Goal: Transaction & Acquisition: Purchase product/service

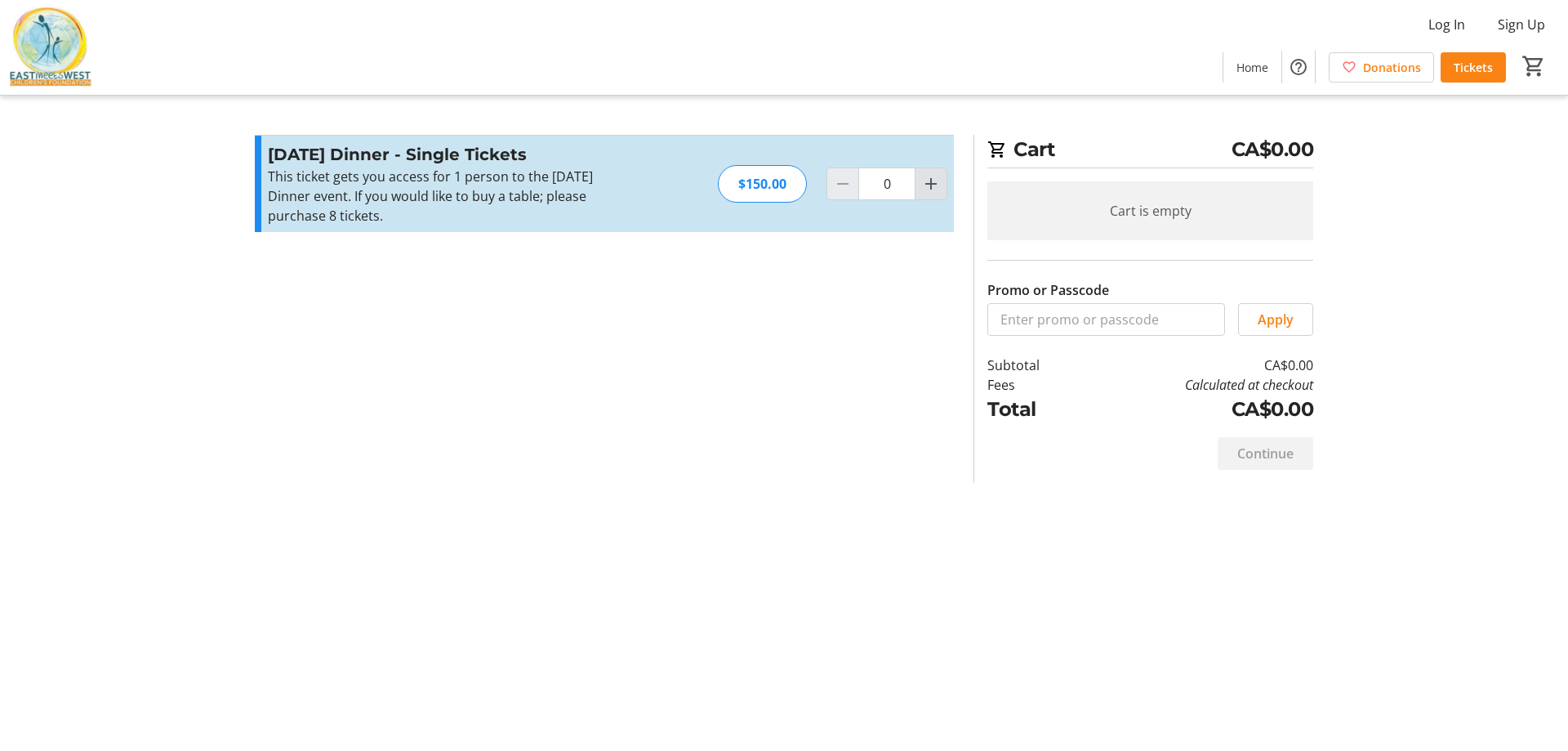
click at [932, 190] on mat-icon "Increment by one" at bounding box center [930, 183] width 19 height 19
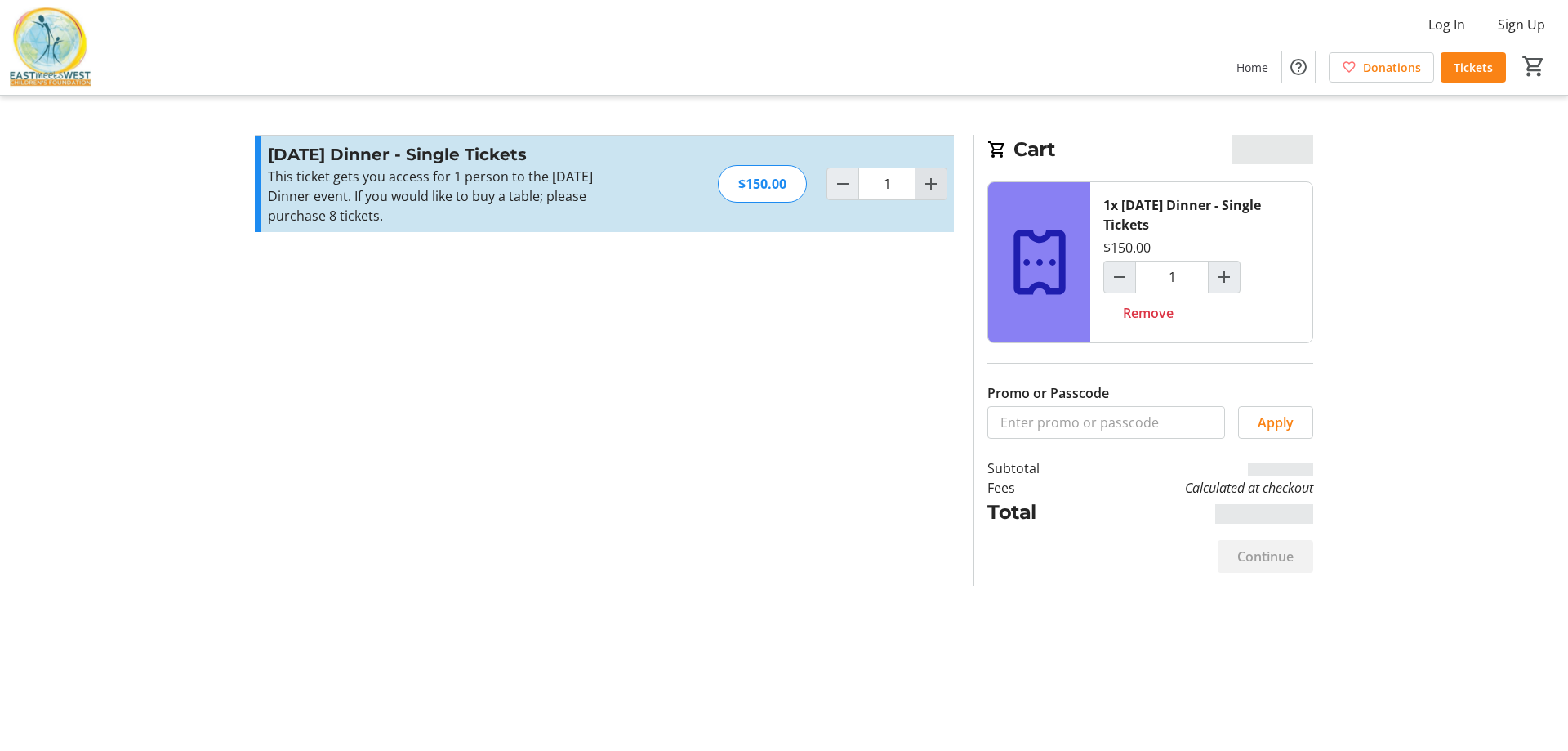
click at [932, 190] on mat-icon "Increment by one" at bounding box center [930, 183] width 19 height 19
type input "2"
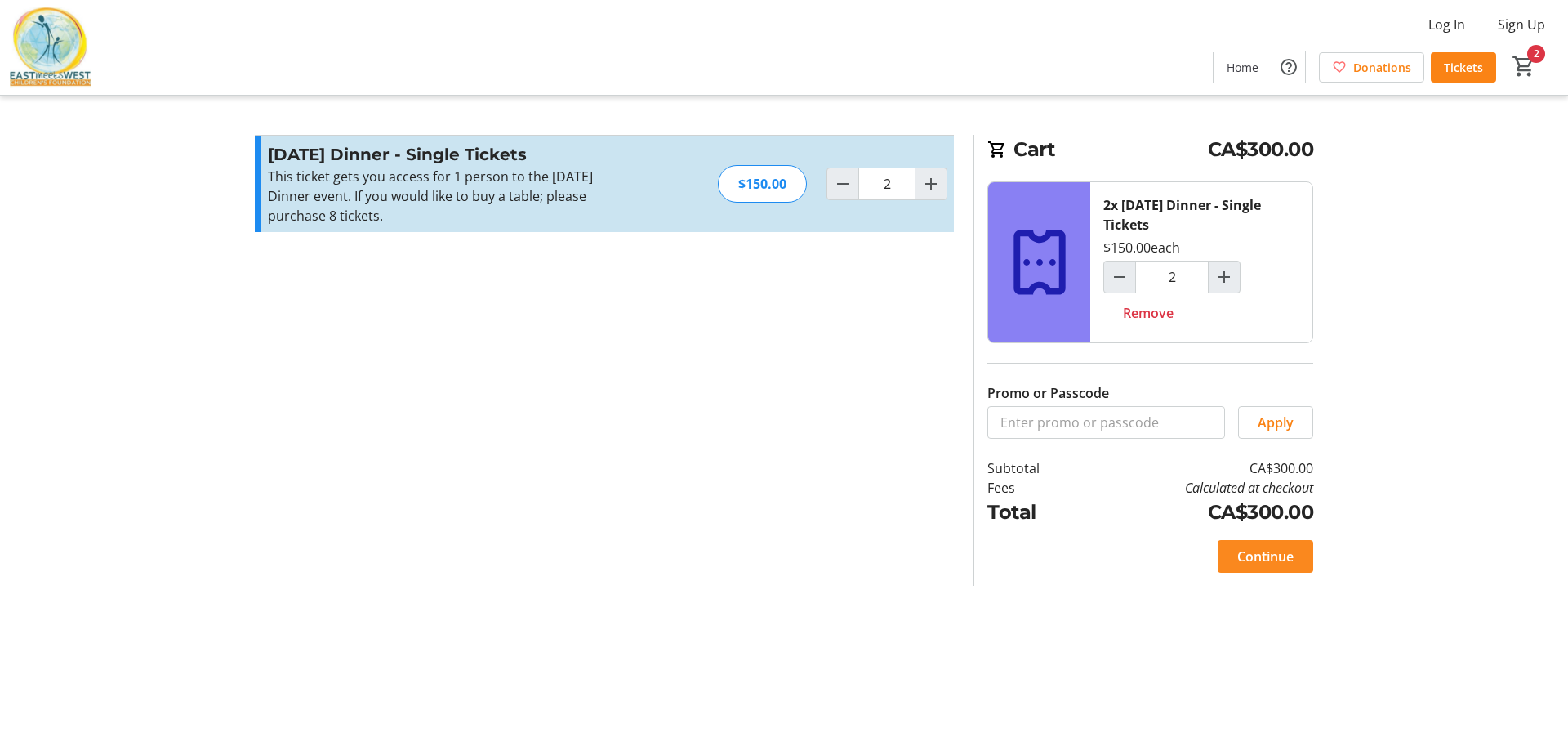
click at [1254, 561] on span "Continue" at bounding box center [1266, 555] width 56 height 19
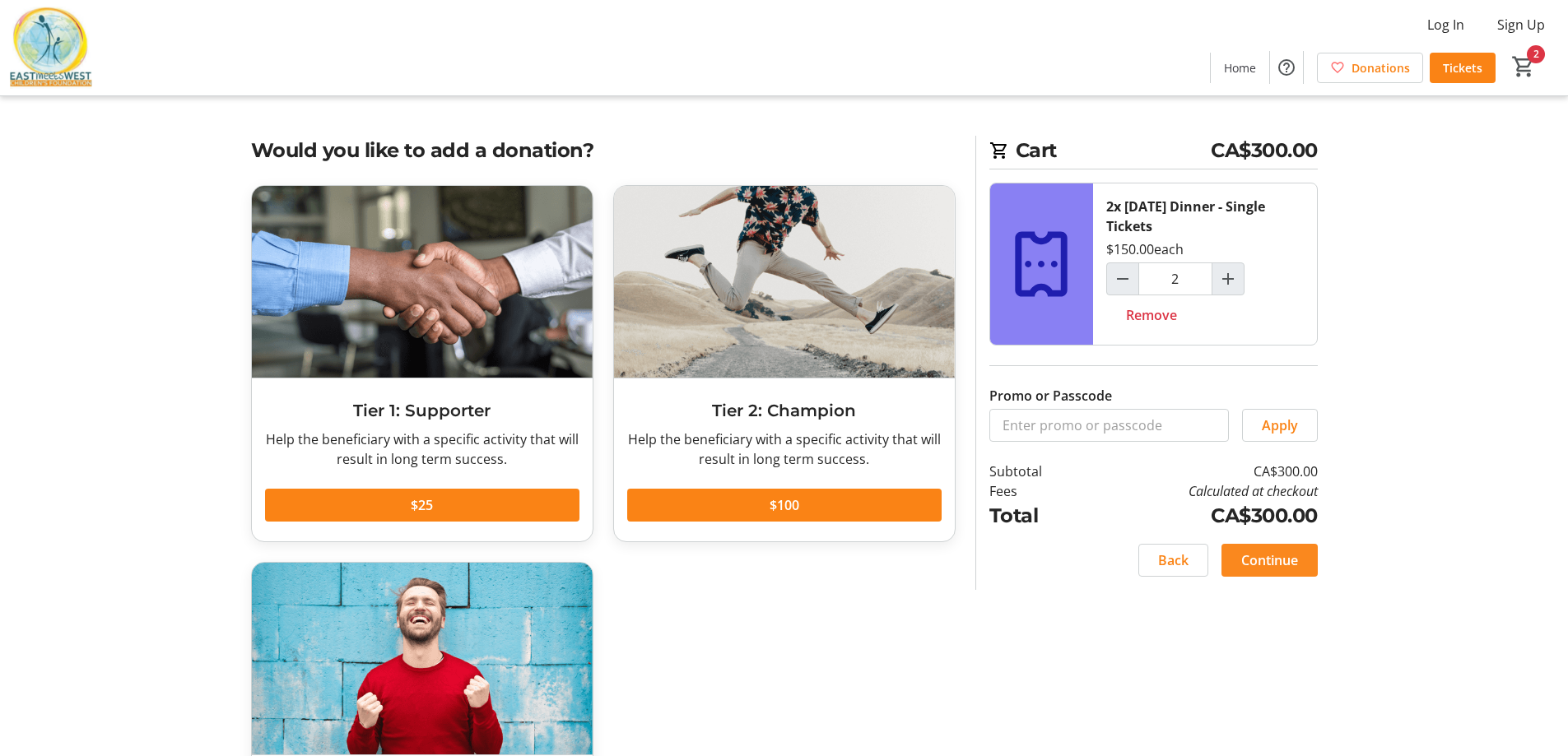
click at [1267, 561] on span "Continue" at bounding box center [1269, 559] width 57 height 20
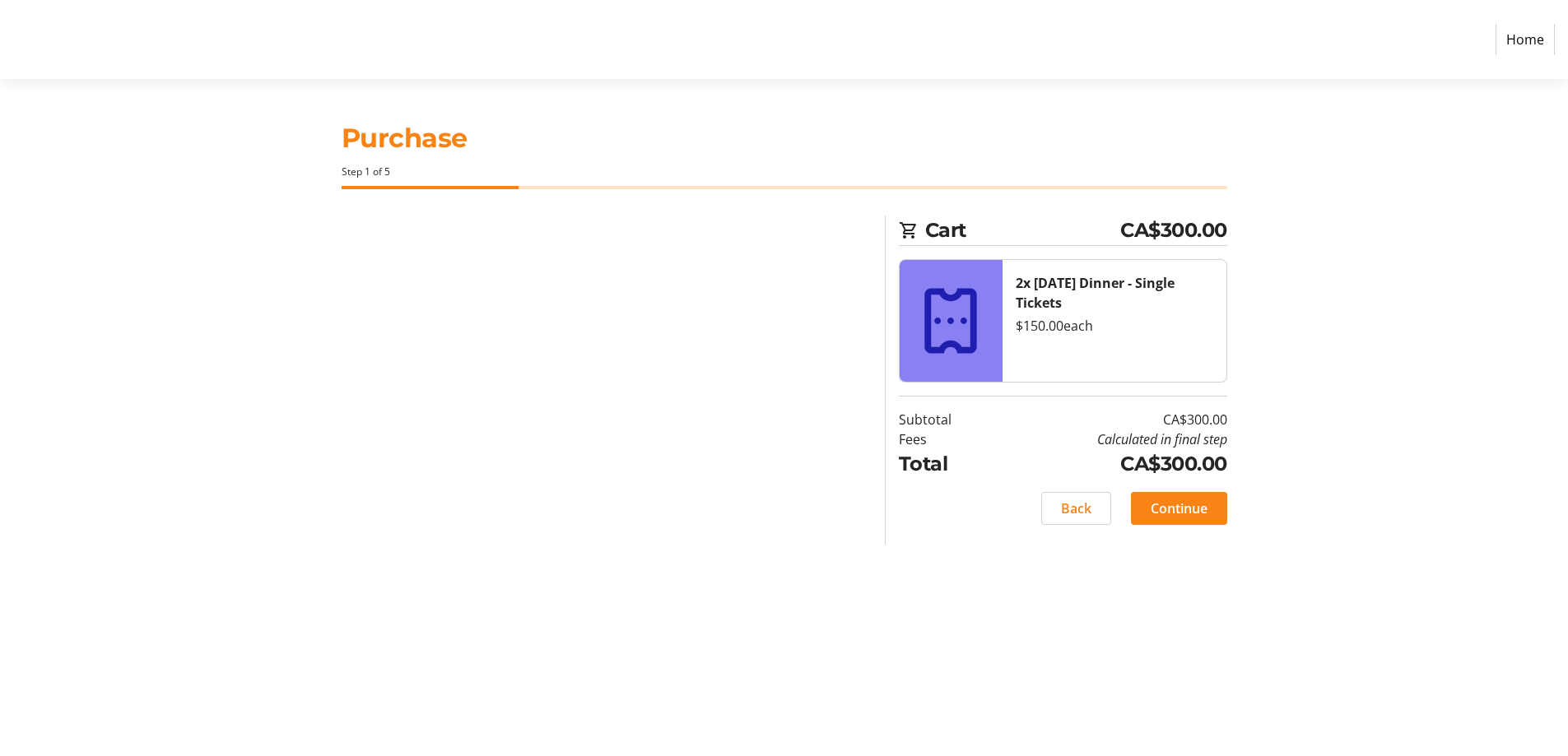
select select "CA"
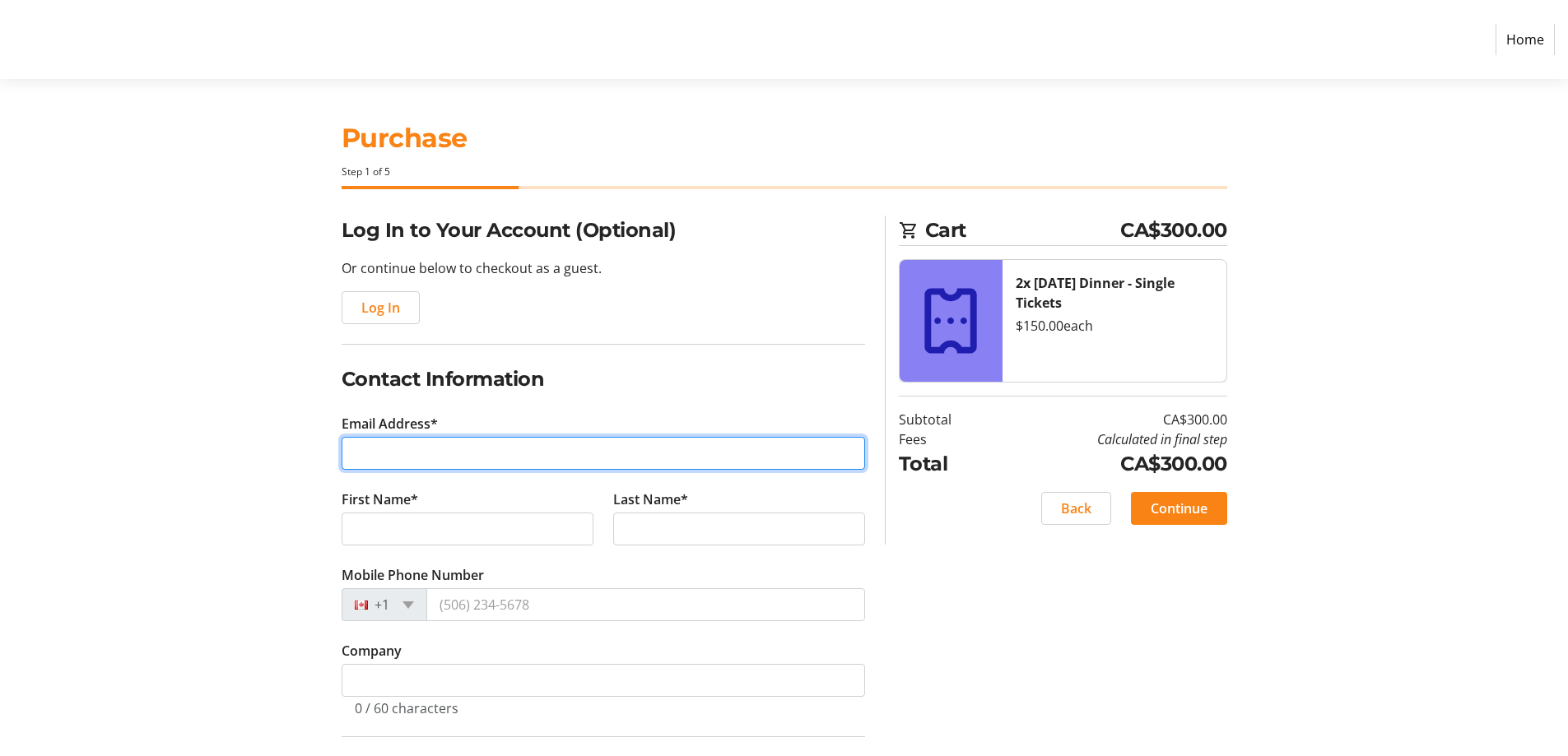
click at [443, 456] on input "Email Address*" at bounding box center [603, 453] width 523 height 33
type input "[EMAIL_ADDRESS][DOMAIN_NAME]"
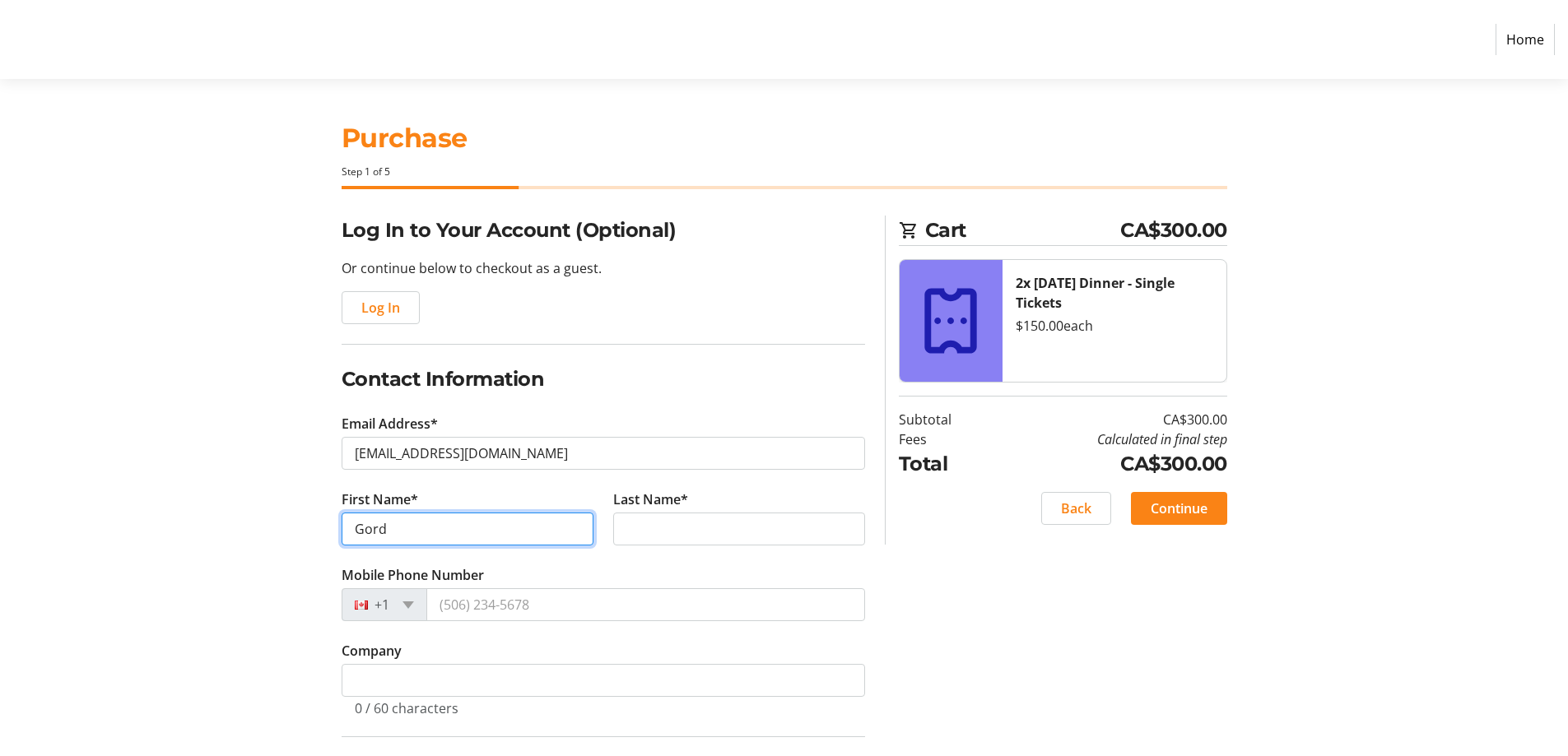
type input "Gord"
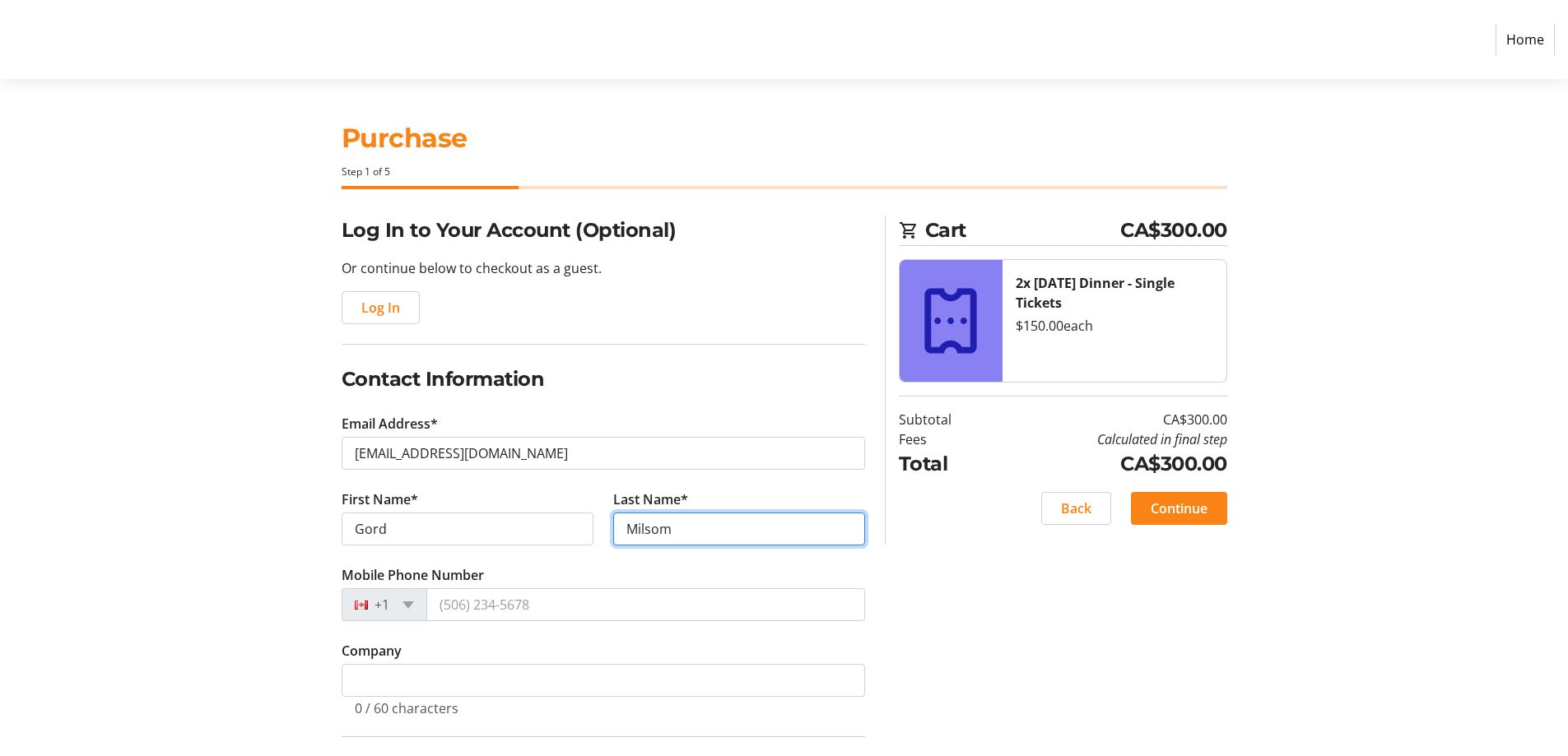
type input "Milsom"
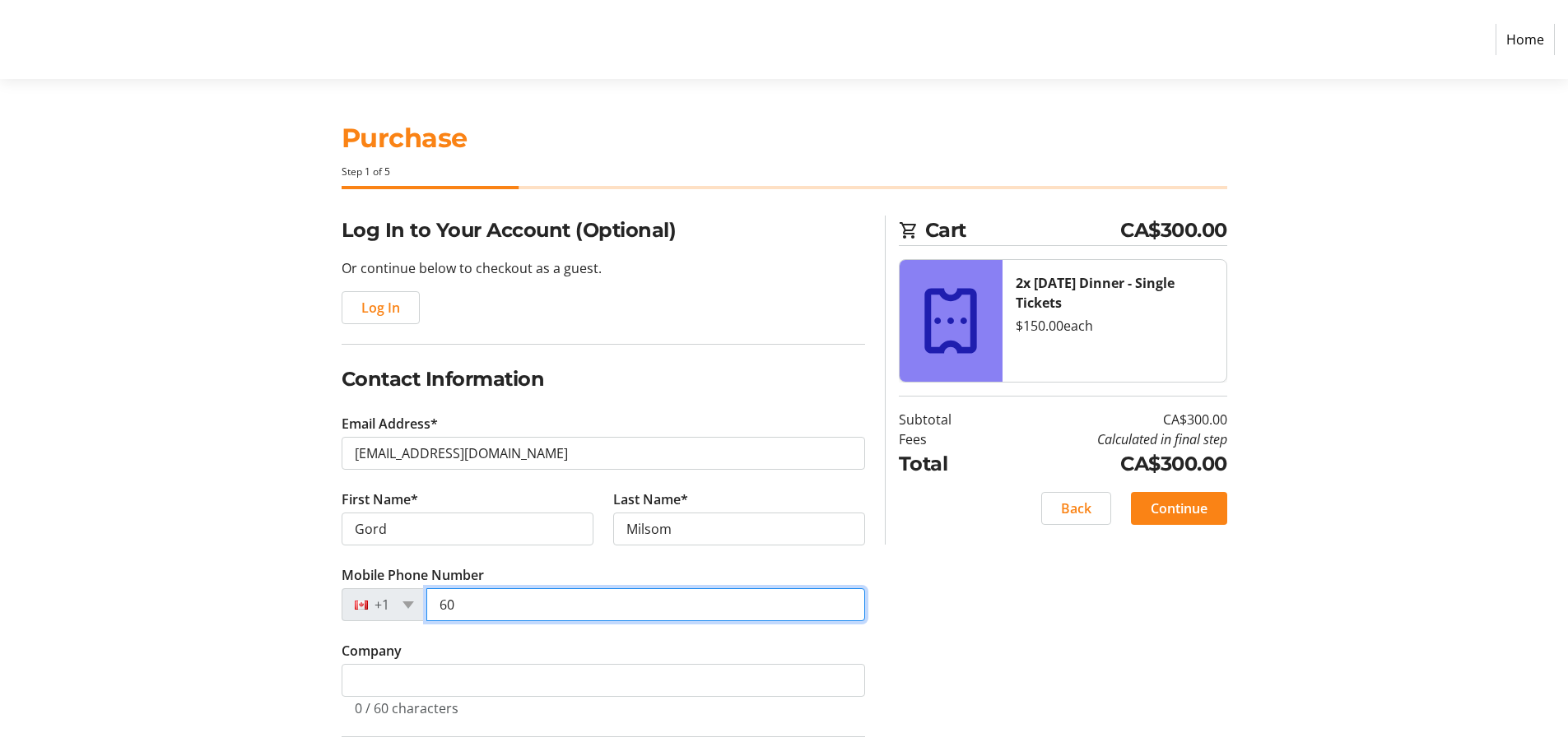
type input "6"
type input "7"
drag, startPoint x: 567, startPoint y: 611, endPoint x: 475, endPoint y: 603, distance: 92.3
click at [475, 603] on input "[PHONE_NUMBER]" at bounding box center [645, 604] width 439 height 33
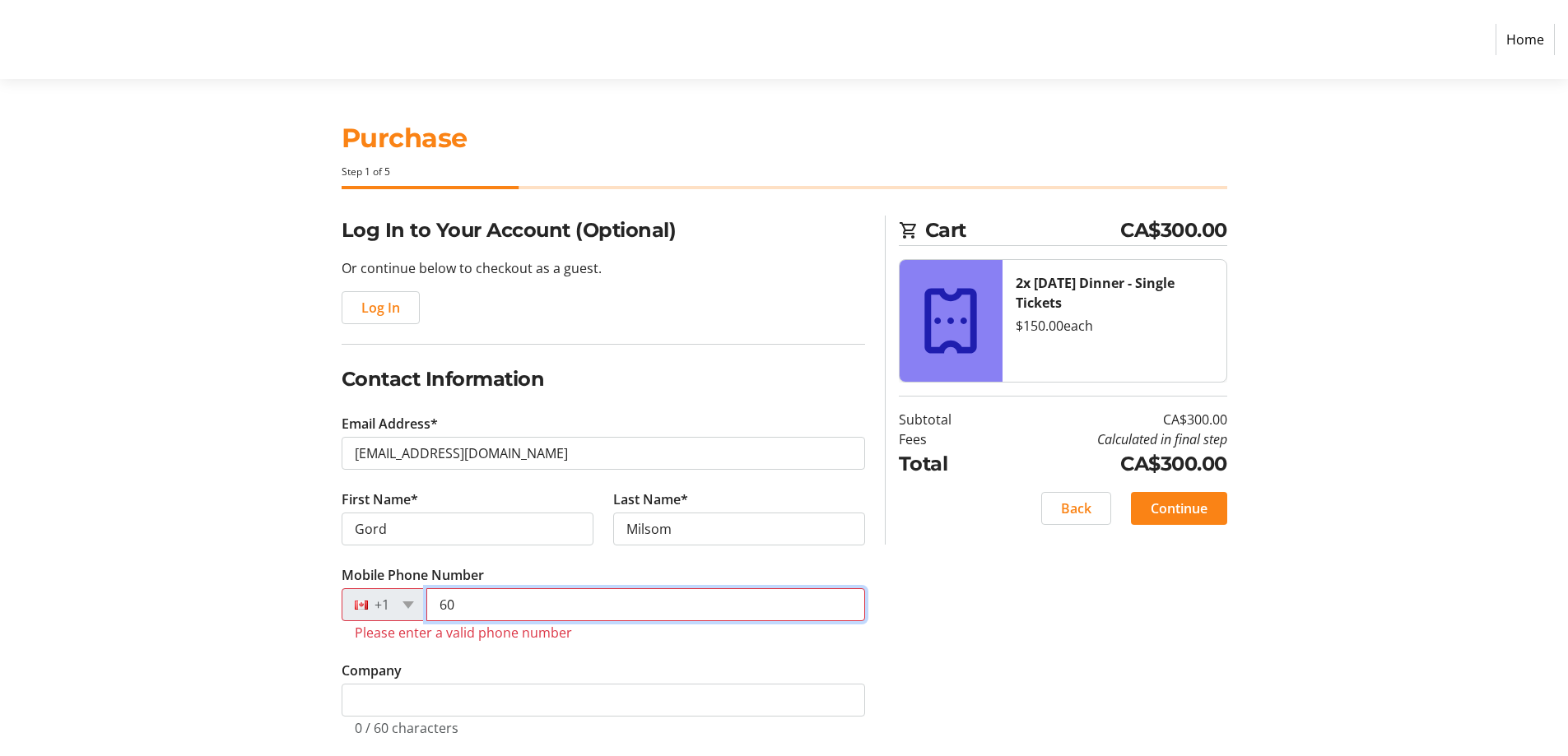
type input "6"
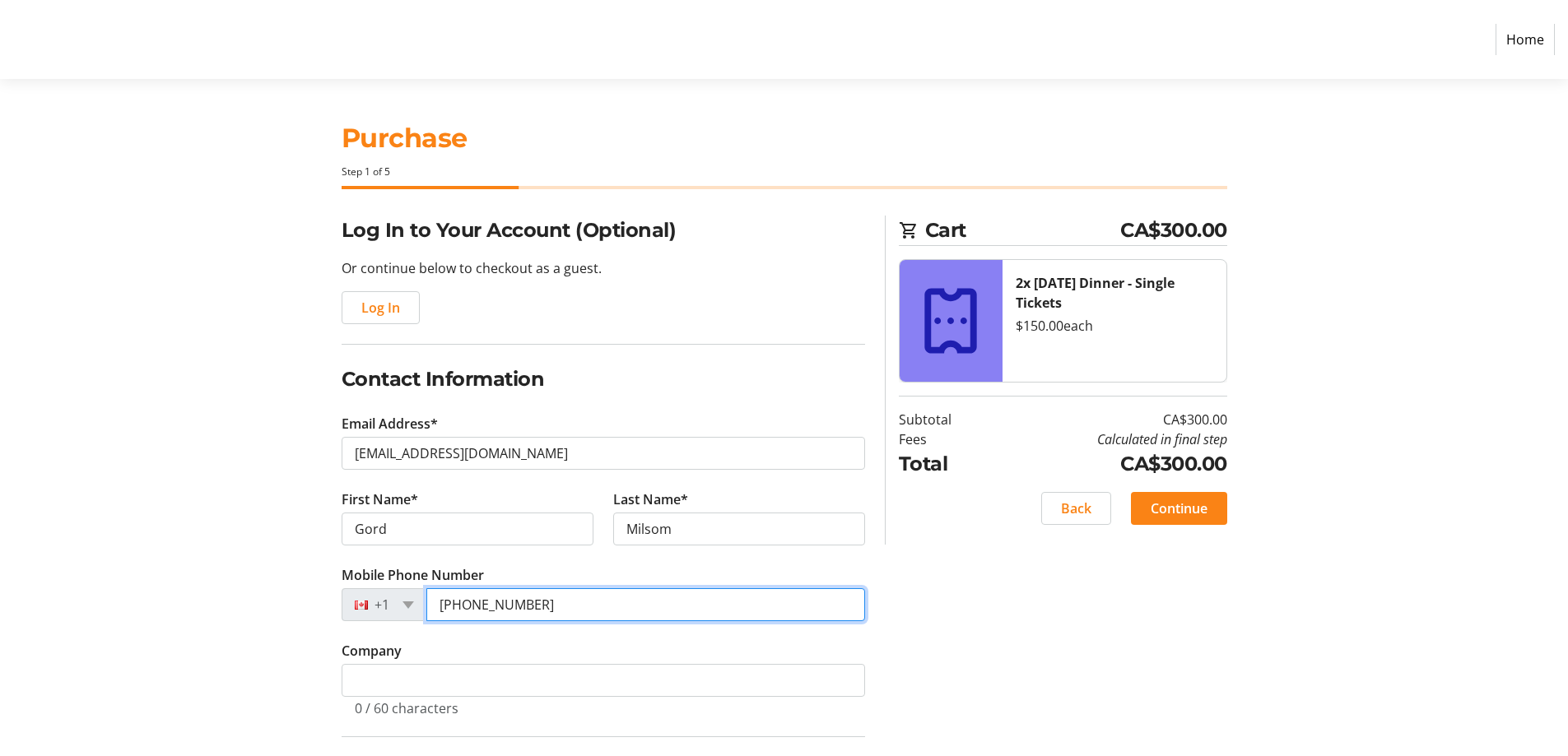
type input "[PHONE_NUMBER]"
click at [632, 697] on div "0 / 60 characters" at bounding box center [603, 706] width 497 height 20
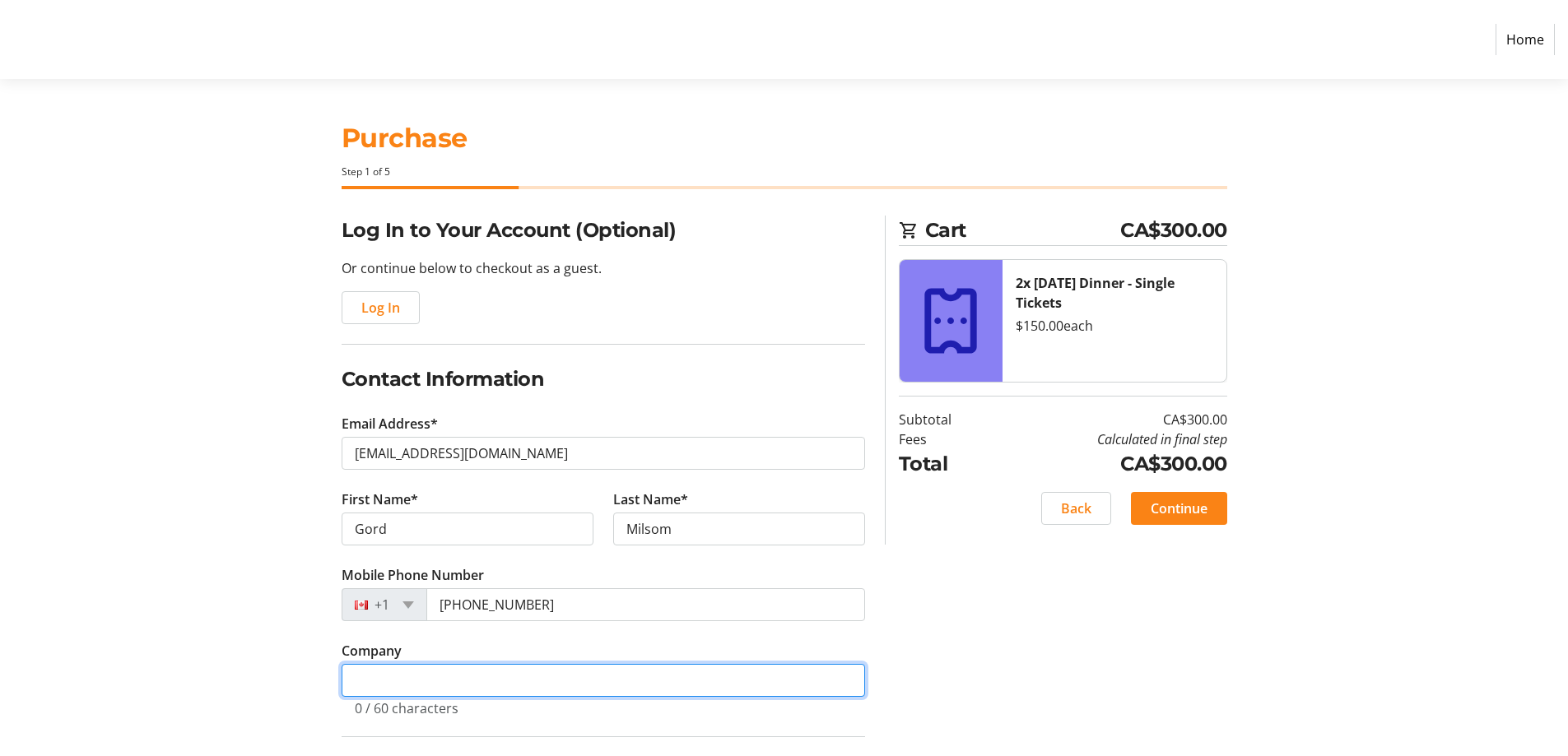
click at [628, 684] on input "Company" at bounding box center [603, 680] width 523 height 33
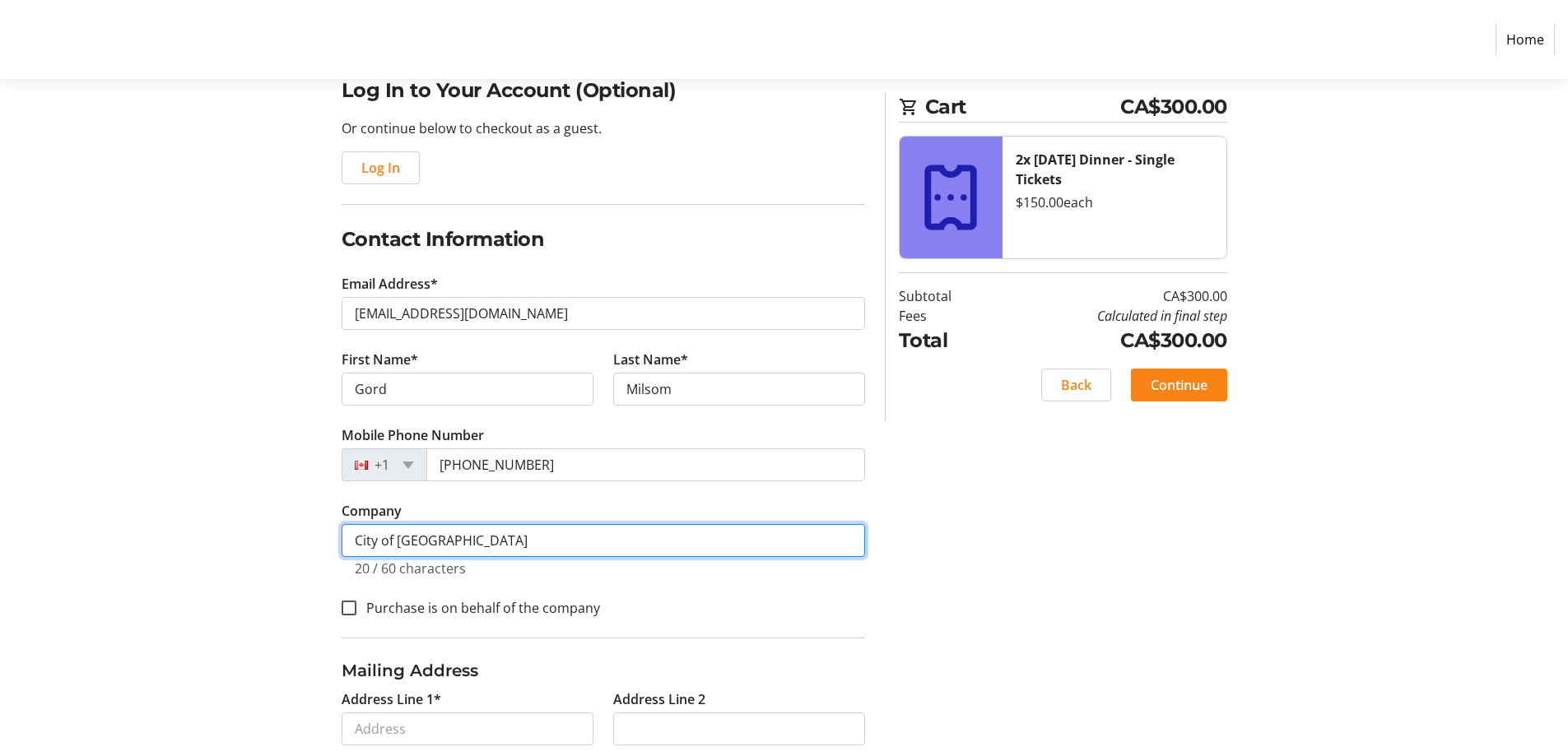
scroll to position [320, 0]
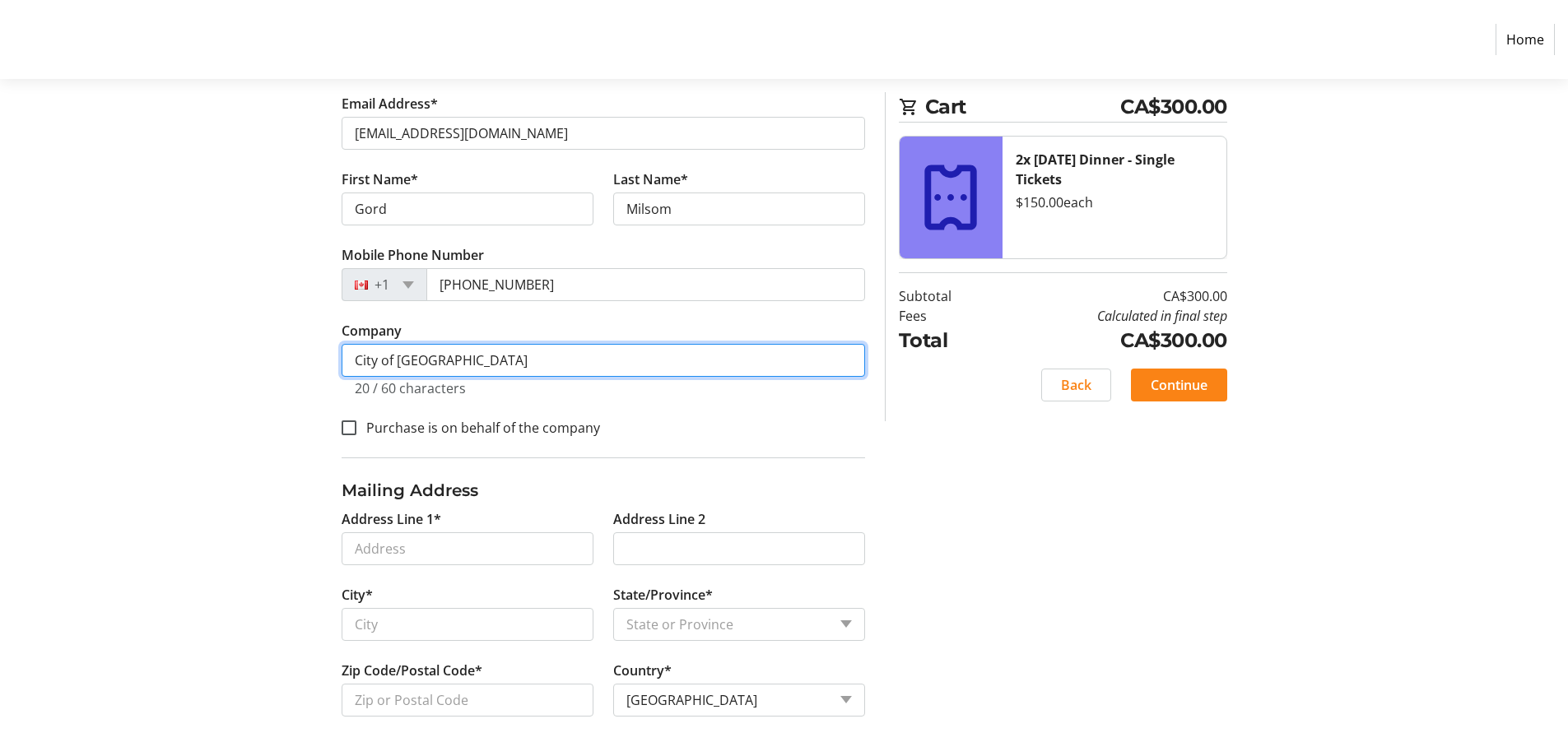
type input "City of [GEOGRAPHIC_DATA]"
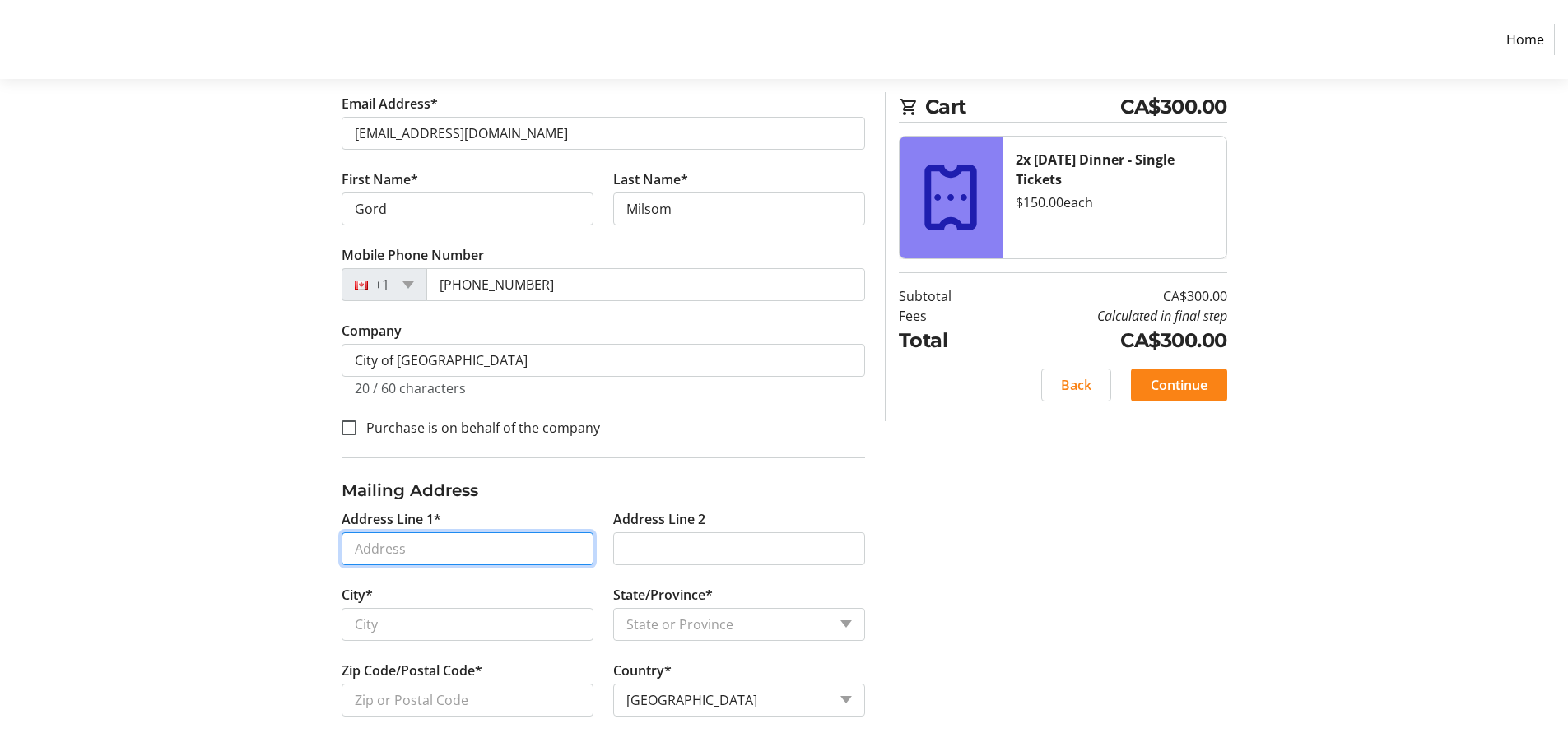
click at [419, 562] on input "Address Line 1*" at bounding box center [467, 548] width 252 height 33
type input "[STREET_ADDRESS]"
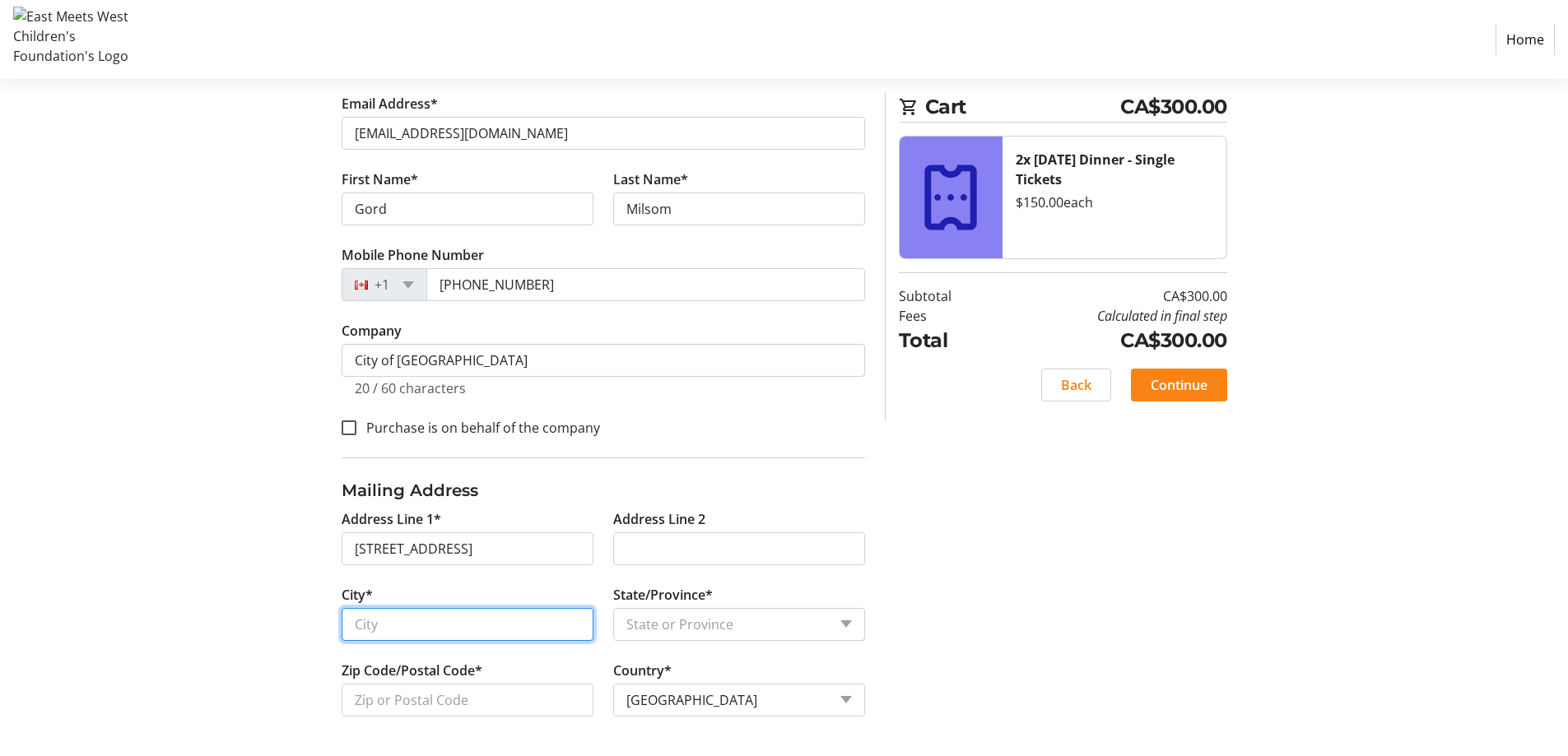
type input "West Kelowna"
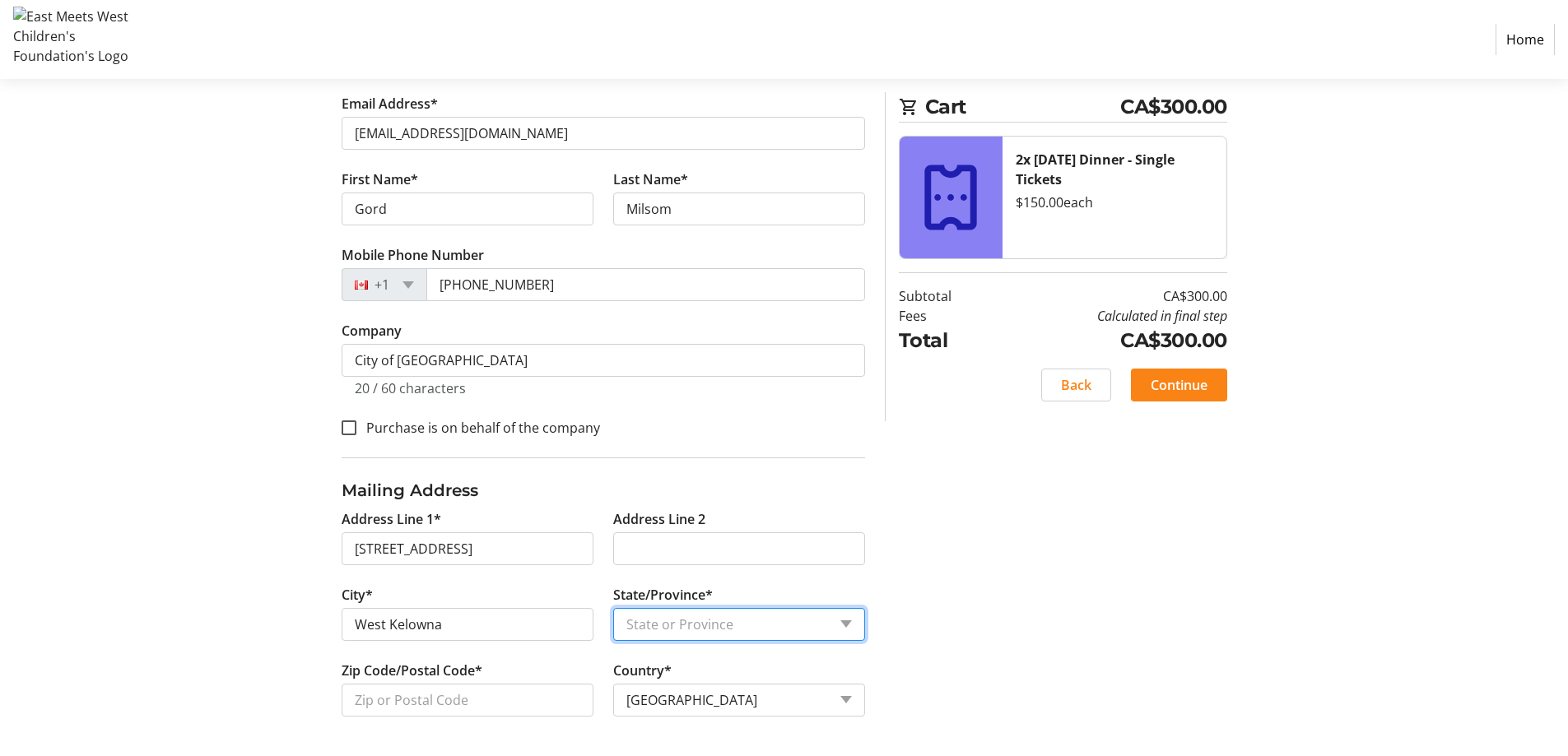
select select "BC"
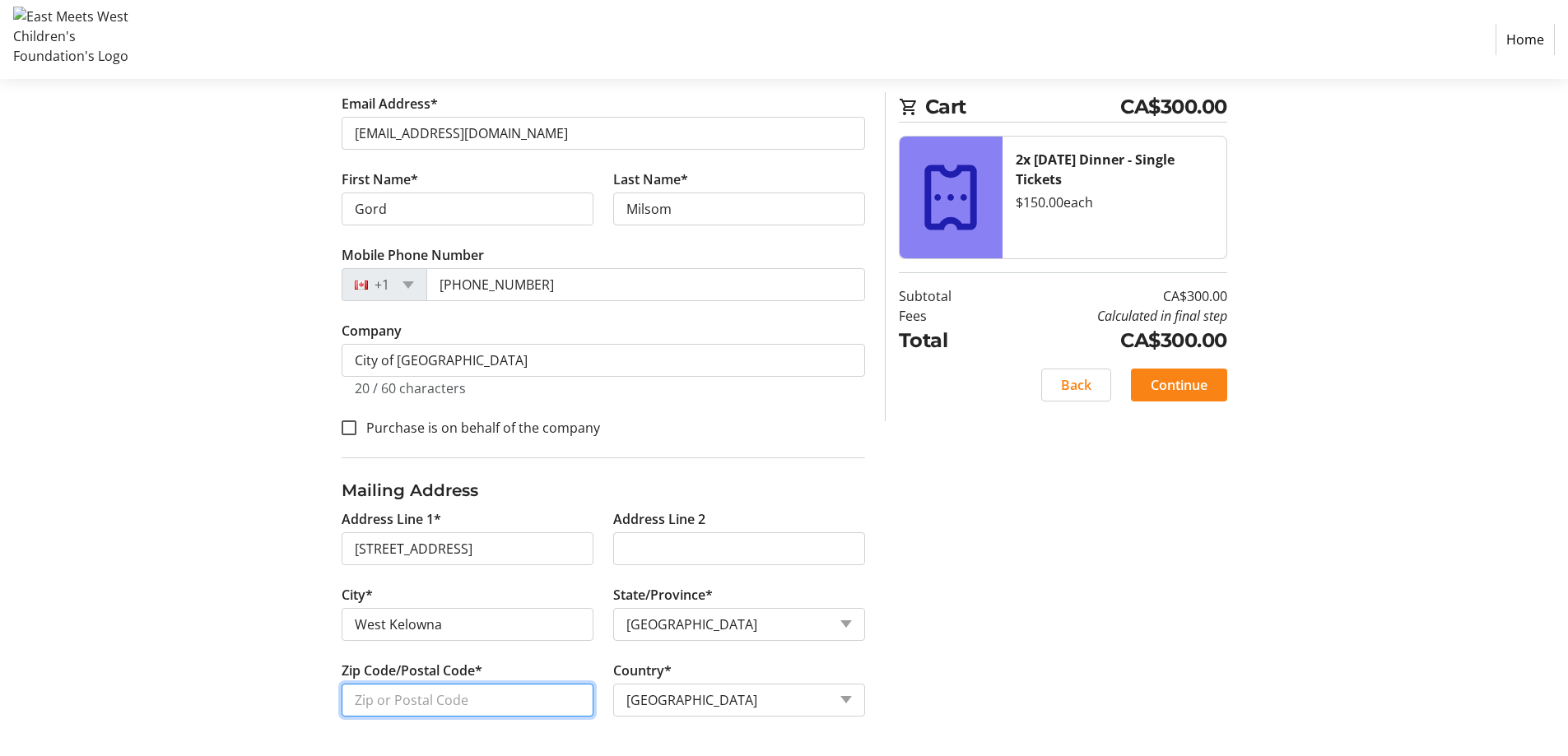
type input "V4T0G7"
click at [1183, 382] on span "Continue" at bounding box center [1178, 384] width 57 height 20
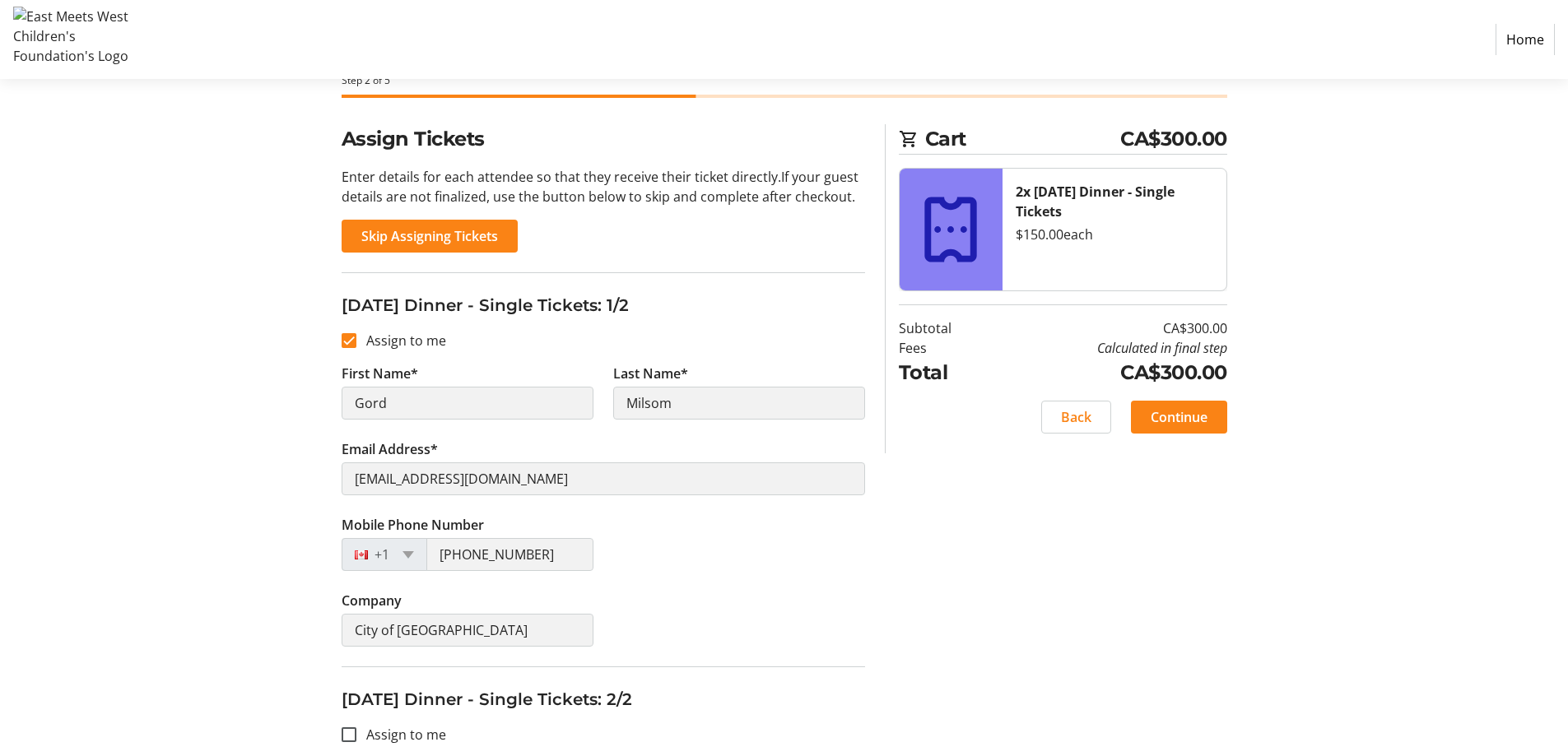
scroll to position [395, 0]
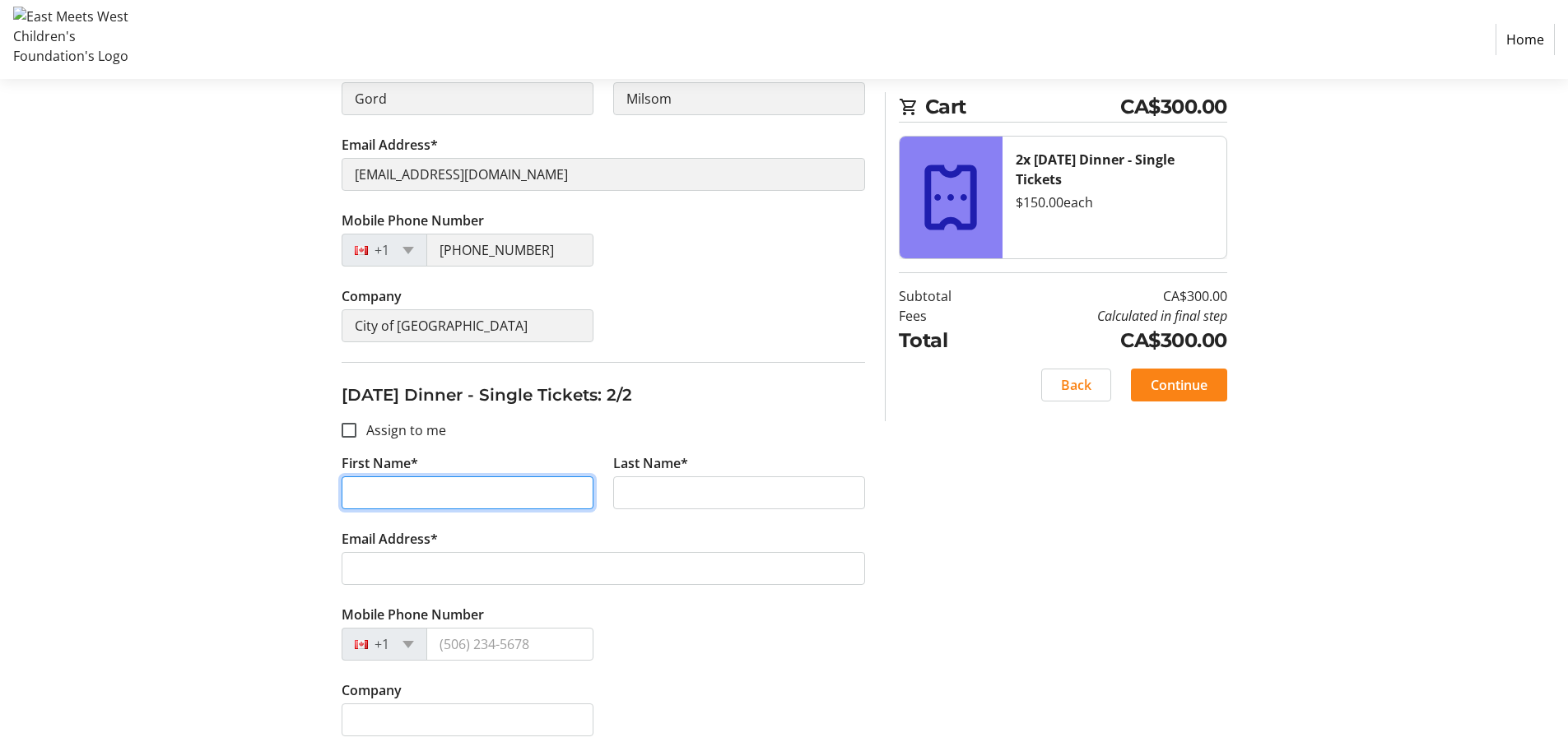
click at [500, 492] on input "First Name*" at bounding box center [467, 492] width 252 height 33
type input "Laurel"
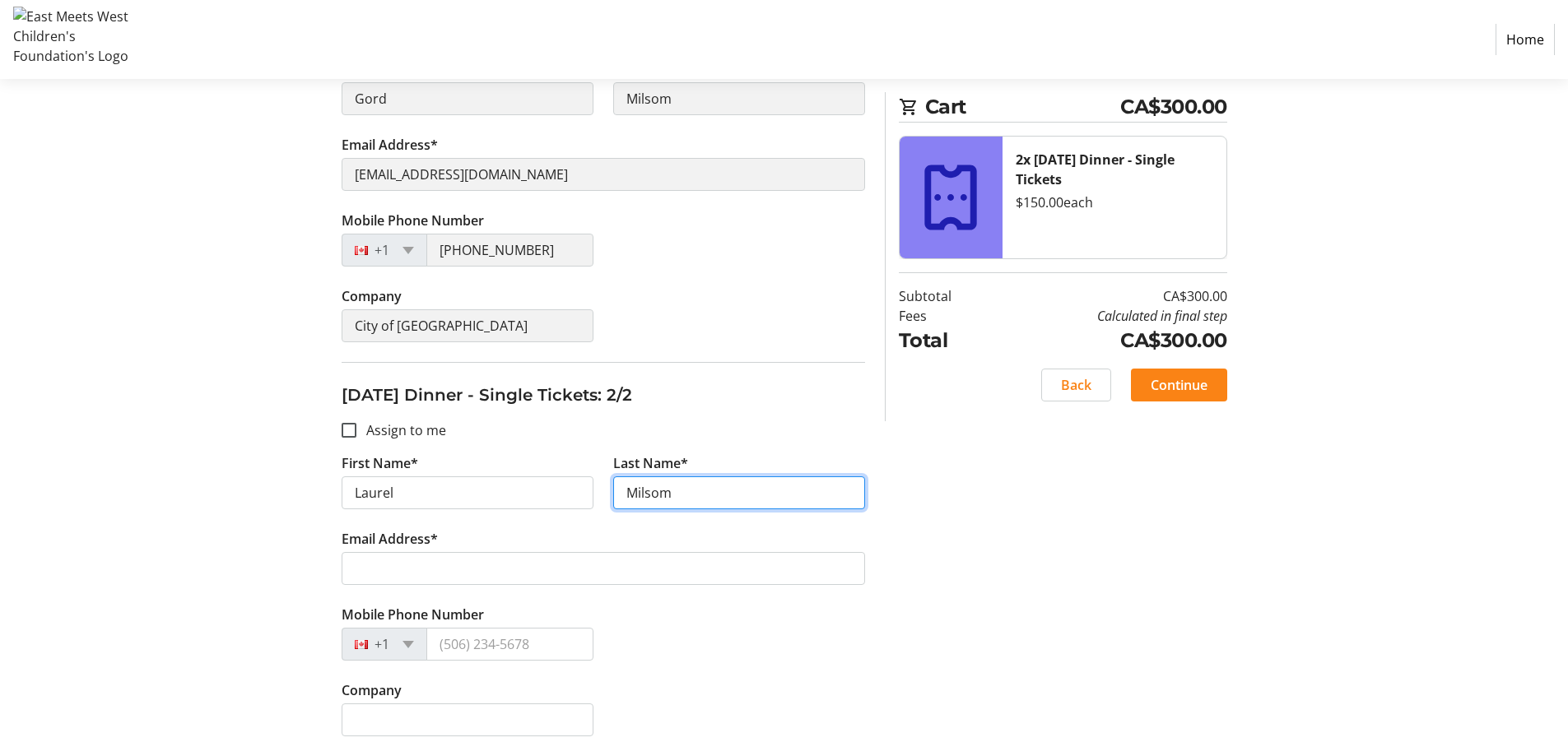
type input "Milsom"
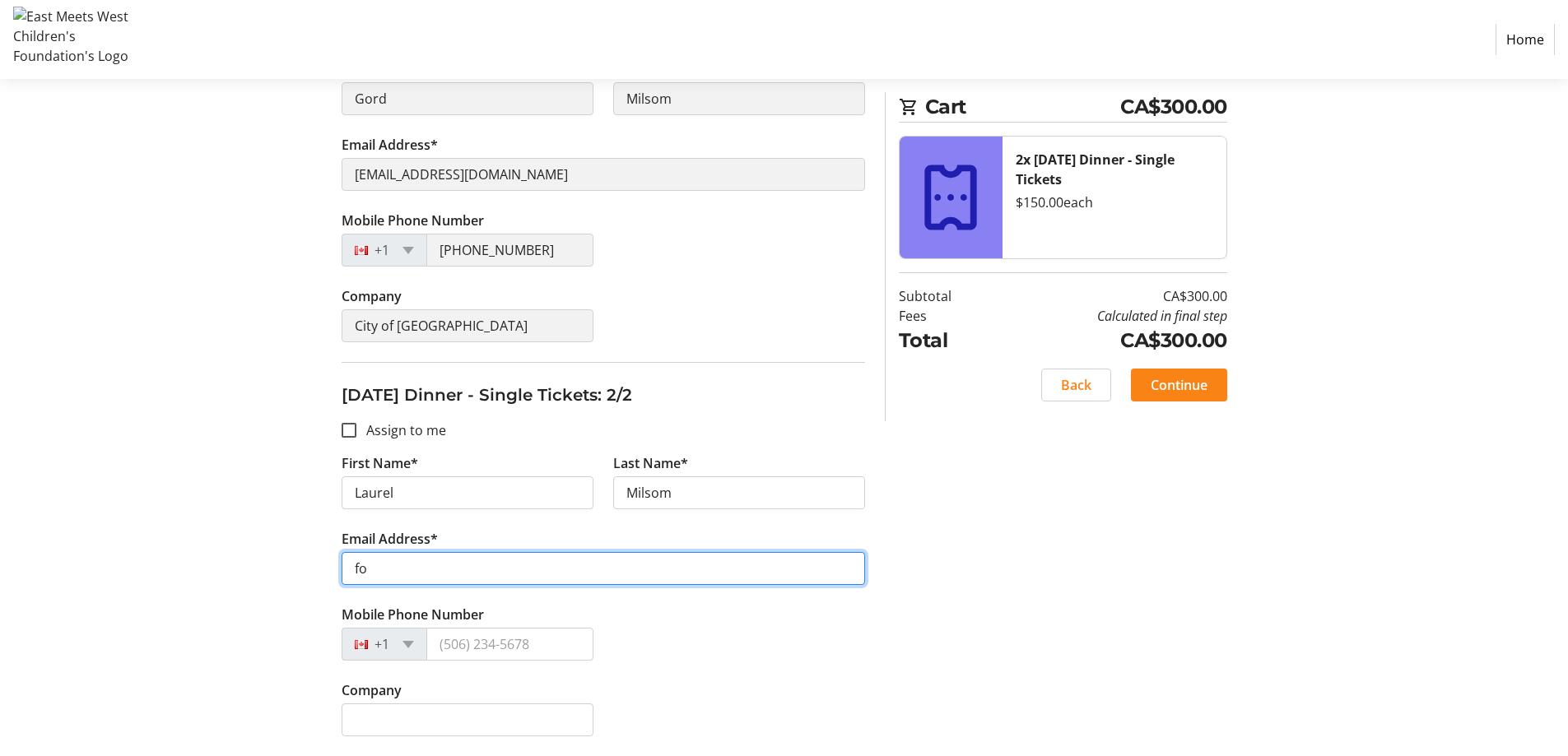
type input "f"
type input "[EMAIL_ADDRESS][DOMAIN_NAME]"
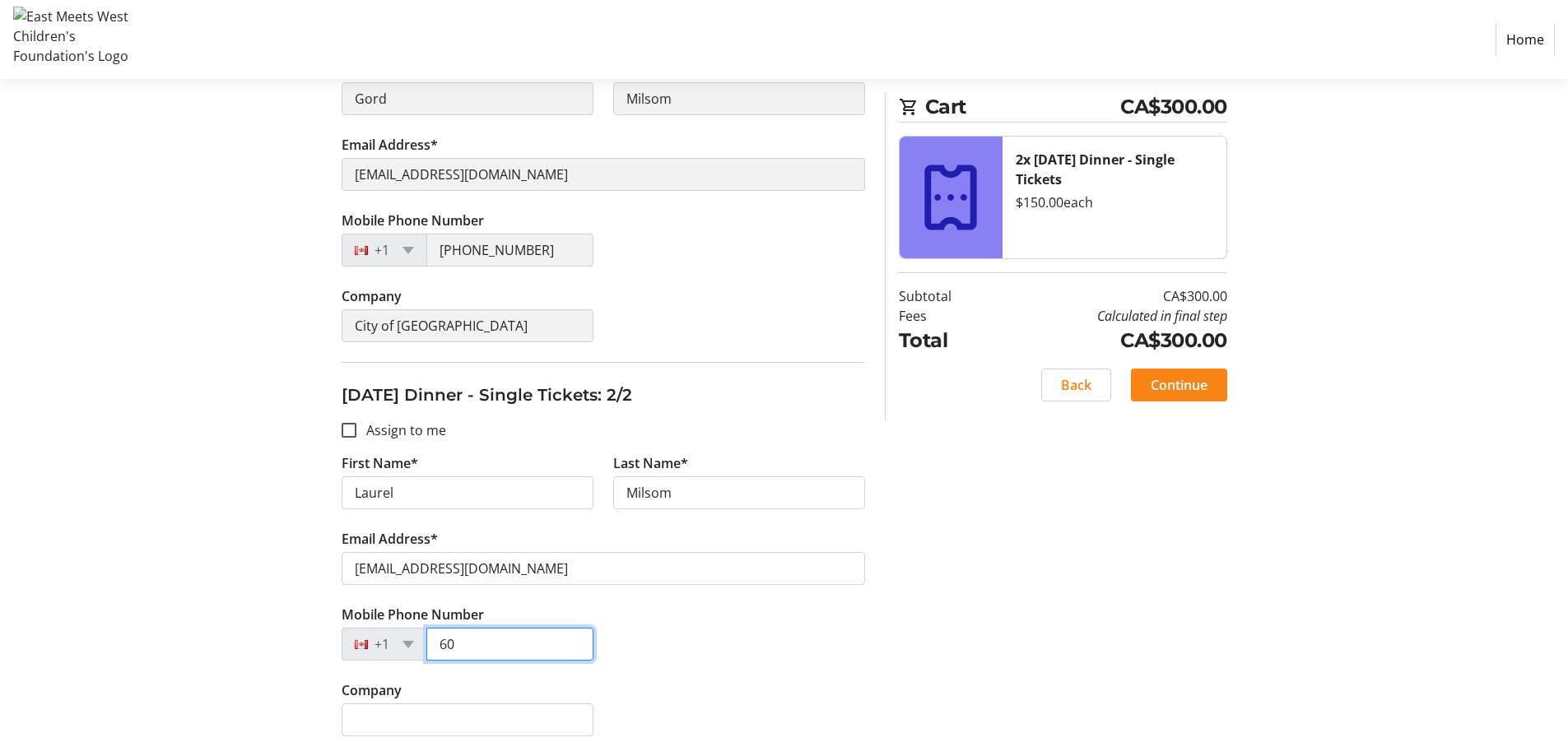
type input "6"
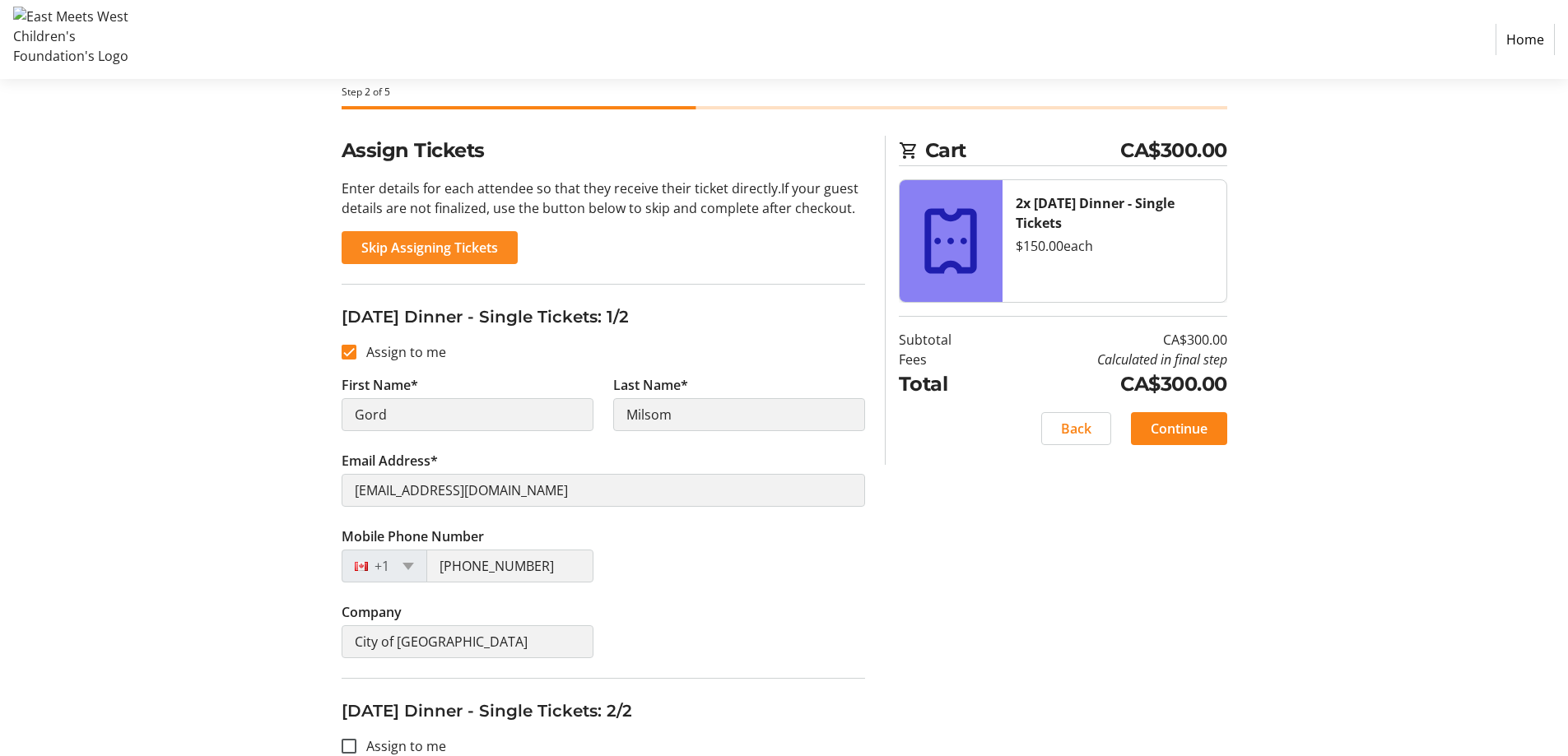
scroll to position [67, 0]
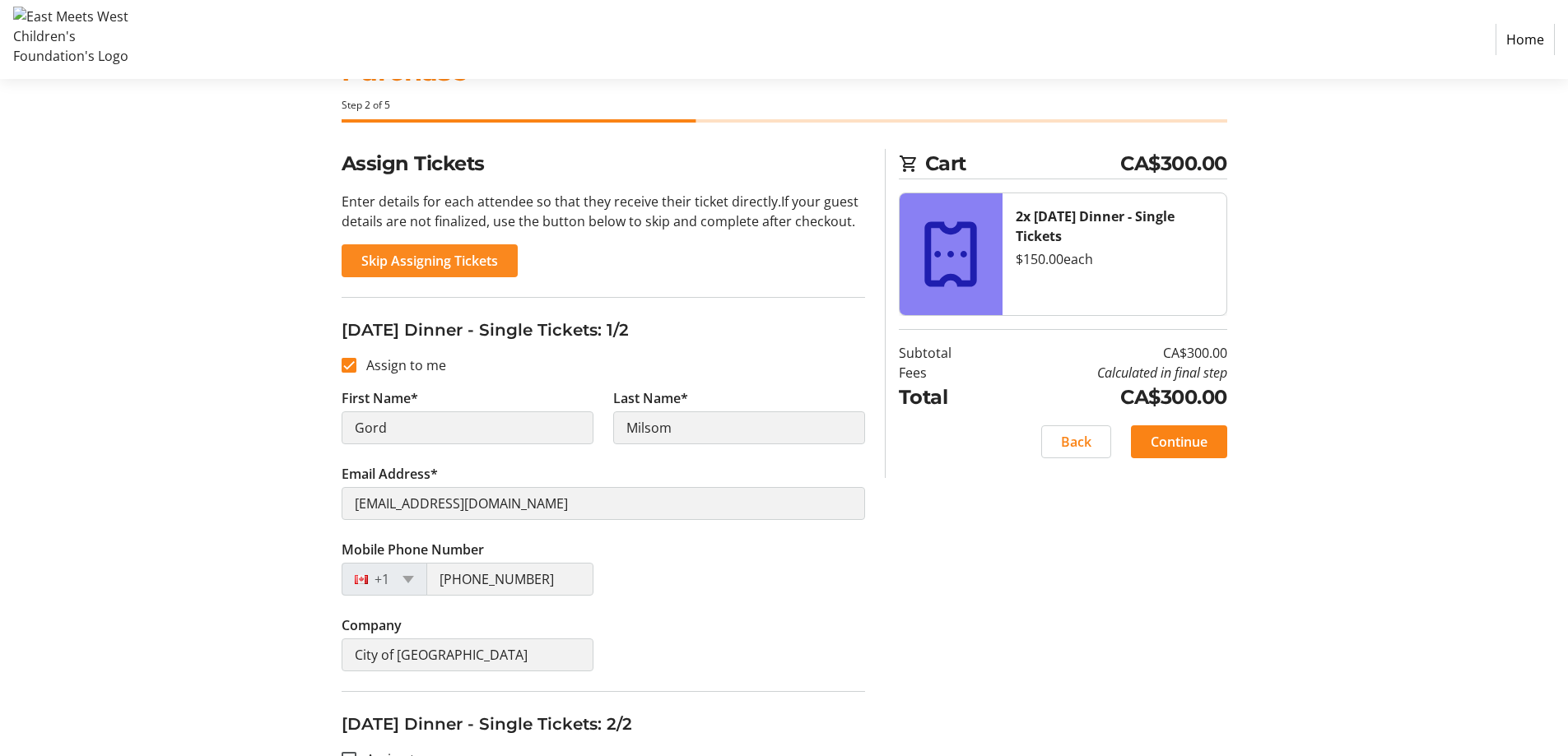
type input "[PHONE_NUMBER]"
click at [481, 261] on span "Skip Assigning Tickets" at bounding box center [430, 260] width 137 height 20
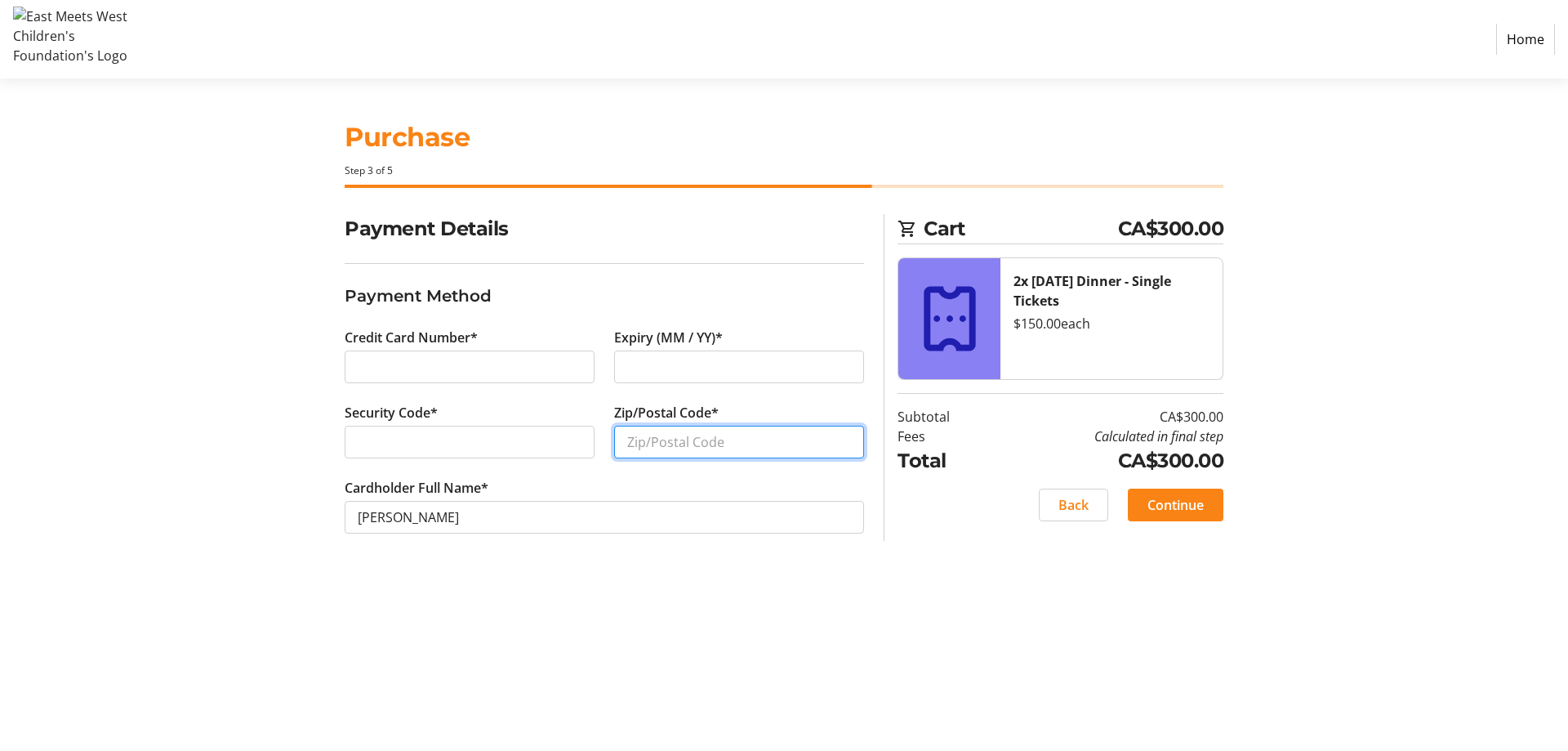
click at [799, 449] on input "Zip/Postal Code*" at bounding box center [739, 442] width 250 height 33
type input "v4t0g7"
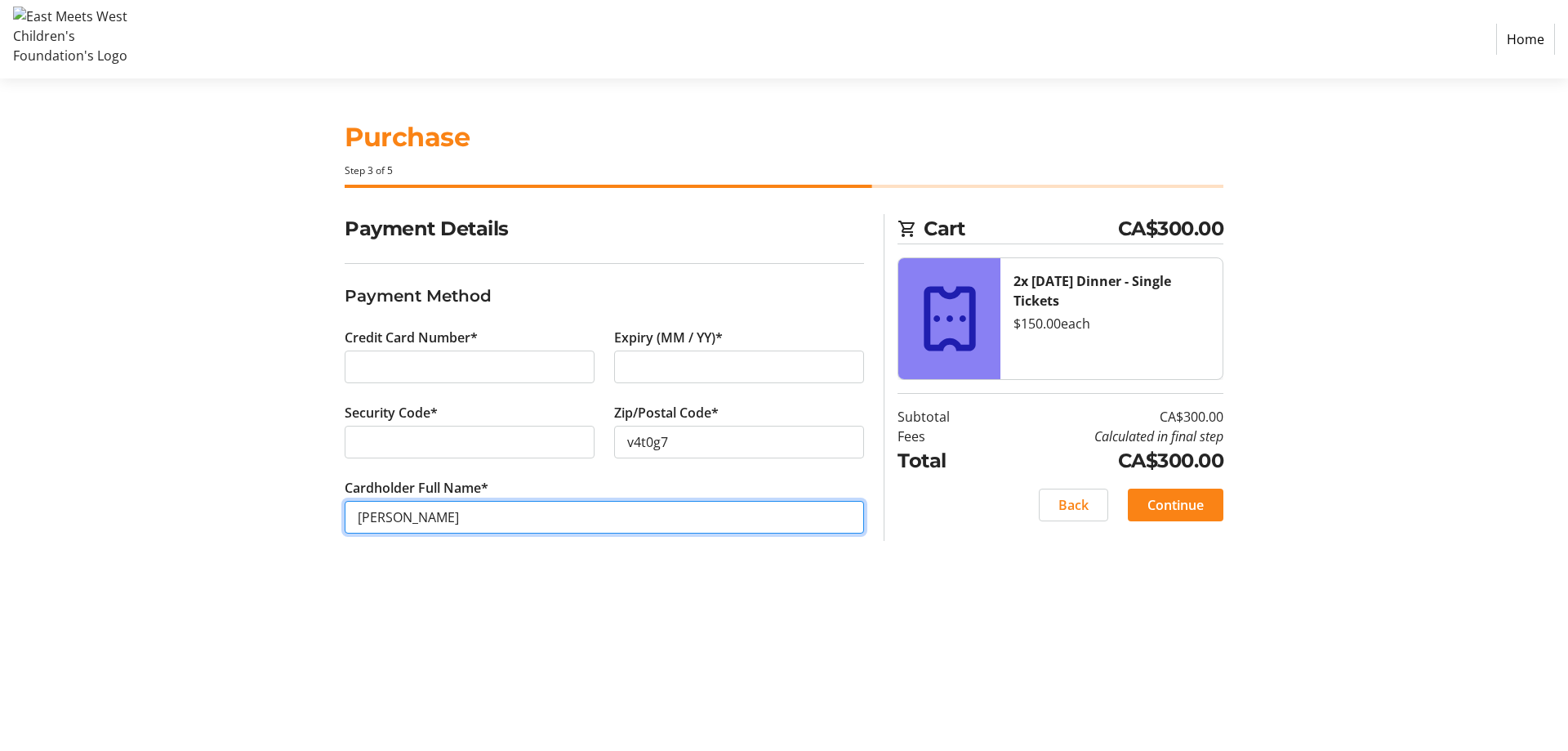
click at [388, 517] on input "[PERSON_NAME]" at bounding box center [604, 517] width 519 height 33
type input "[PERSON_NAME]"
click at [1179, 504] on span "Continue" at bounding box center [1175, 504] width 56 height 19
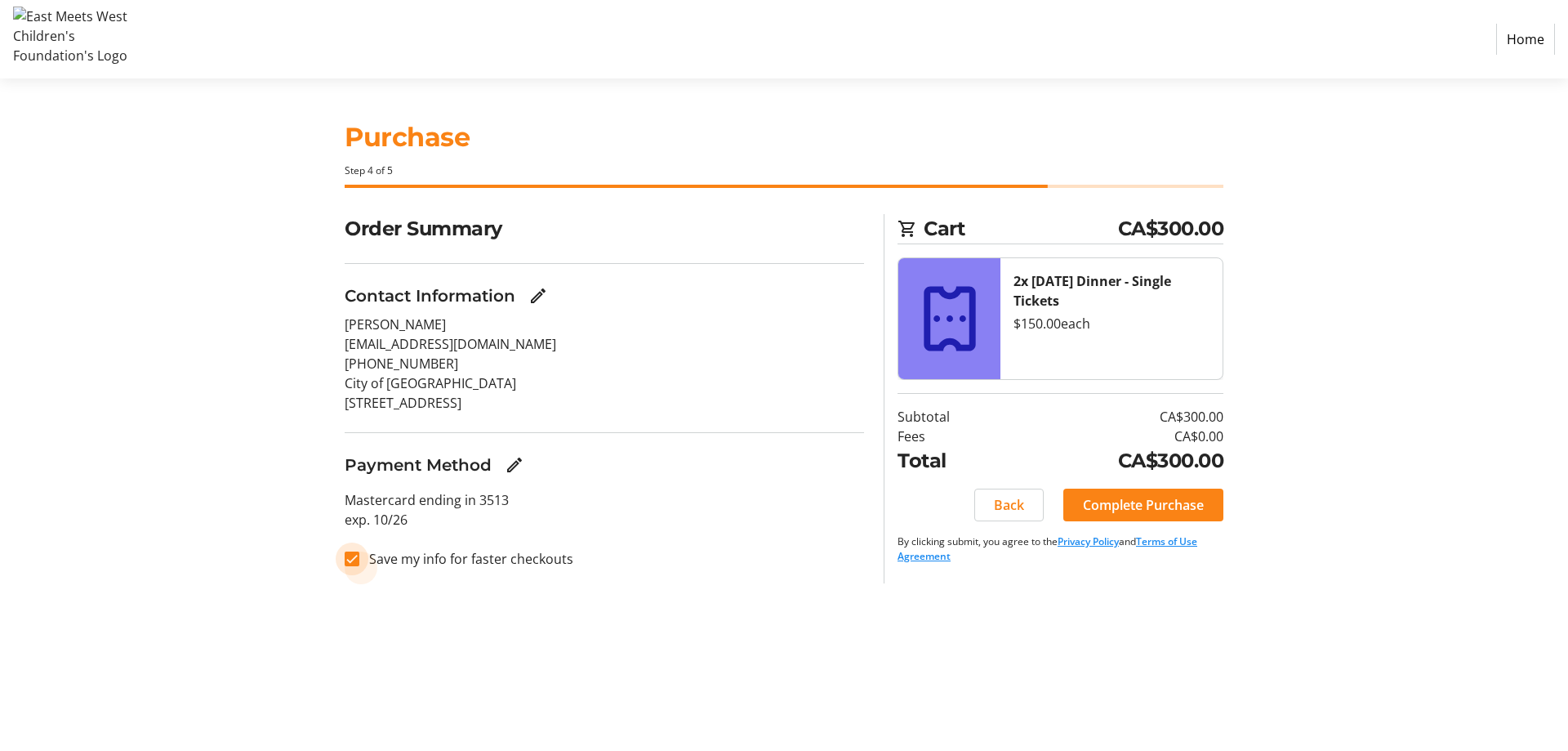
click at [351, 555] on input "Save my info for faster checkouts" at bounding box center [351, 558] width 14 height 14
checkbox input "false"
click at [1166, 506] on span "Complete Purchase" at bounding box center [1143, 504] width 120 height 19
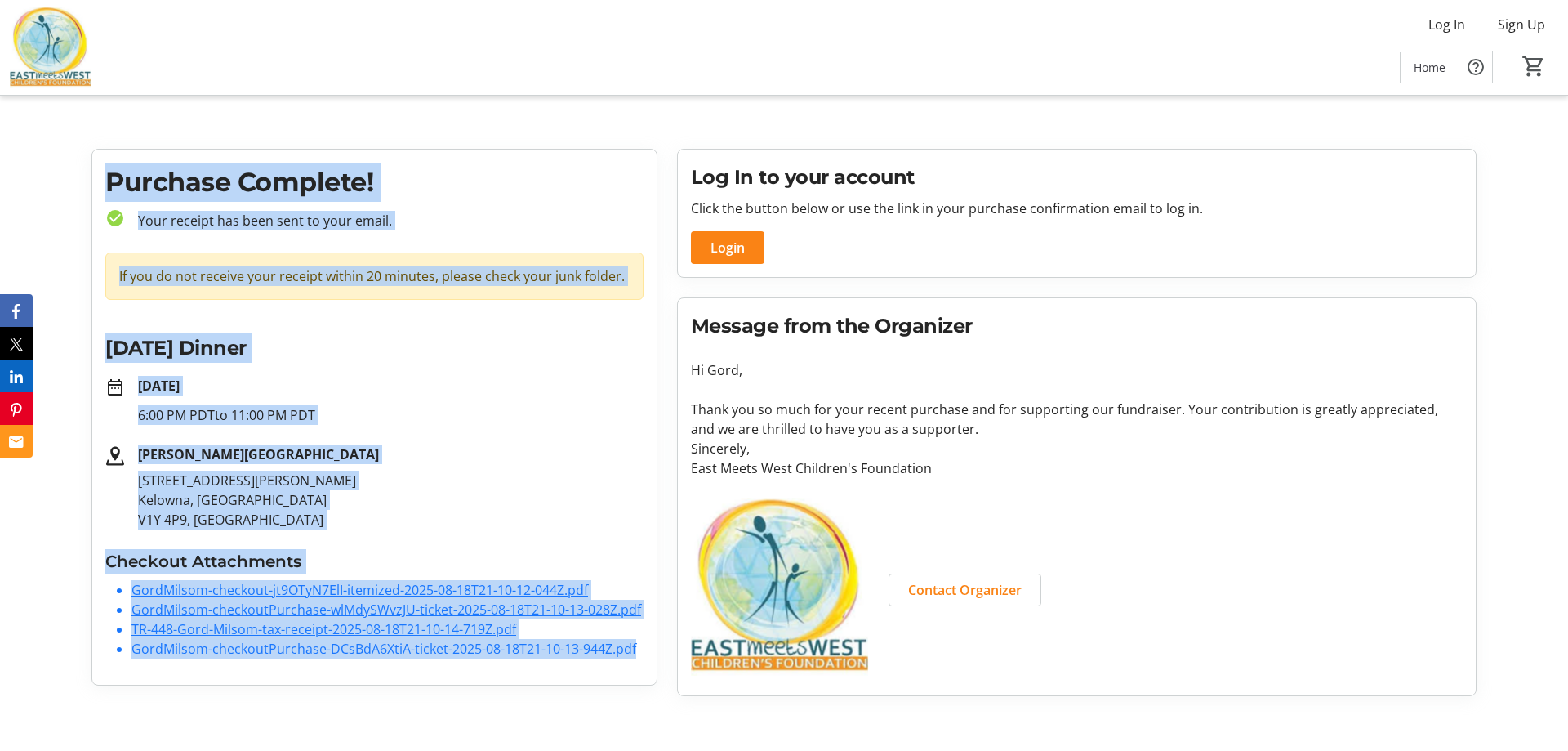
drag, startPoint x: 108, startPoint y: 155, endPoint x: 664, endPoint y: 662, distance: 752.5
click at [664, 662] on div "Purchase Complete! check_circle Your receipt has been sent to your email. If yo…" at bounding box center [374, 421] width 586 height 547
